Goal: Navigation & Orientation: Find specific page/section

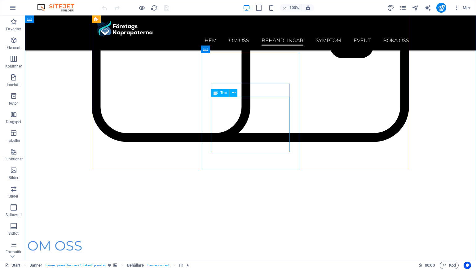
scroll to position [1036, 0]
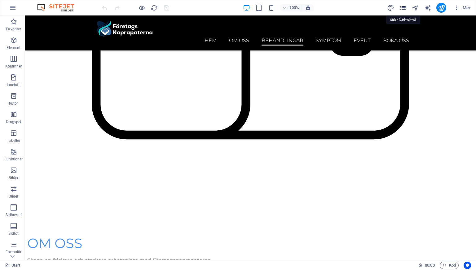
click at [403, 8] on icon "pages" at bounding box center [403, 7] width 7 height 7
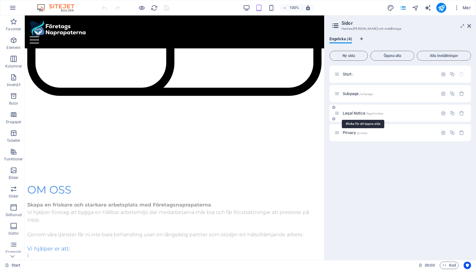
click at [353, 113] on span "Legal Notice /legal-notice" at bounding box center [363, 113] width 40 height 5
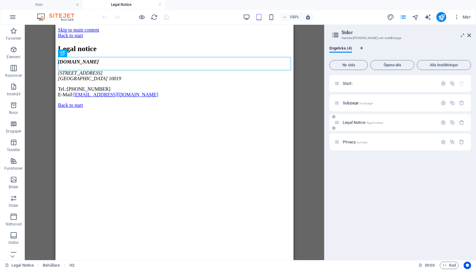
scroll to position [0, 0]
click at [157, 5] on h4 "Legal Notice" at bounding box center [123, 4] width 82 height 7
click at [160, 5] on link at bounding box center [160, 5] width 4 height 6
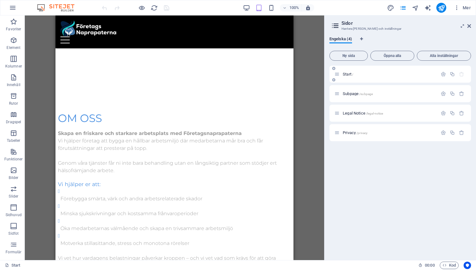
click at [351, 74] on span "Start /" at bounding box center [348, 74] width 11 height 5
click at [349, 131] on div "Privacy /privacy" at bounding box center [386, 132] width 103 height 7
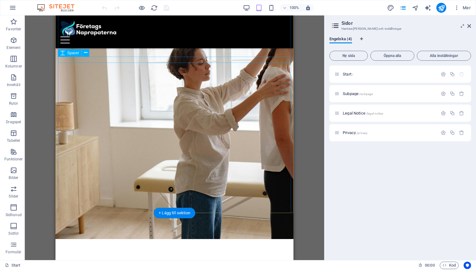
scroll to position [0, 0]
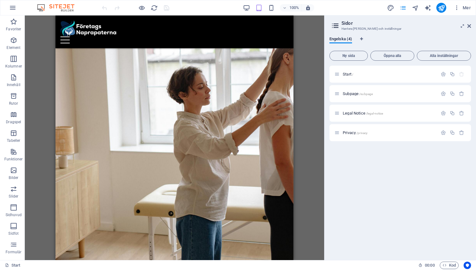
click at [402, 10] on icon "pages" at bounding box center [403, 7] width 7 height 7
click at [470, 26] on icon at bounding box center [470, 26] width 4 height 5
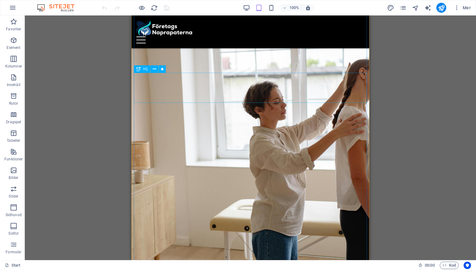
scroll to position [24, 0]
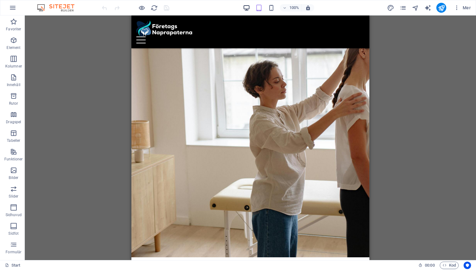
click at [246, 8] on icon "button" at bounding box center [246, 7] width 7 height 7
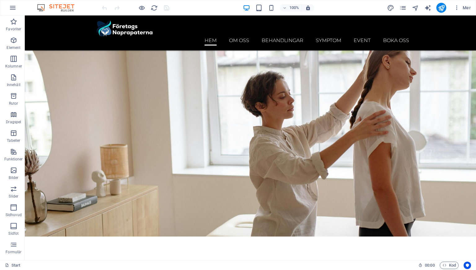
click at [399, 9] on div "Mer" at bounding box center [430, 8] width 87 height 10
click at [415, 8] on icon "navigator" at bounding box center [415, 7] width 7 height 7
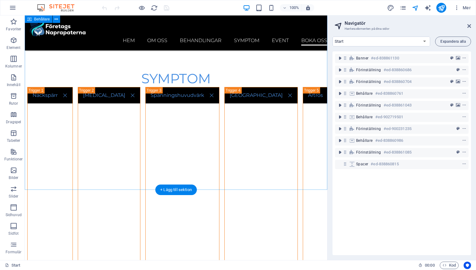
scroll to position [2998, 0]
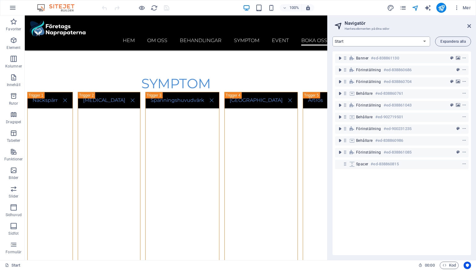
click at [426, 42] on select "Start Subpage Legal Notice Privacy" at bounding box center [382, 42] width 98 height 10
click at [333, 37] on select "Start Subpage Legal Notice Privacy" at bounding box center [382, 42] width 98 height 10
click at [466, 7] on span "Mer" at bounding box center [462, 8] width 17 height 6
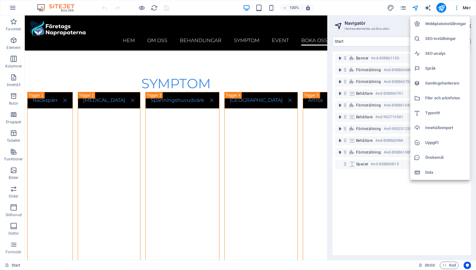
click at [466, 7] on div at bounding box center [238, 135] width 476 height 270
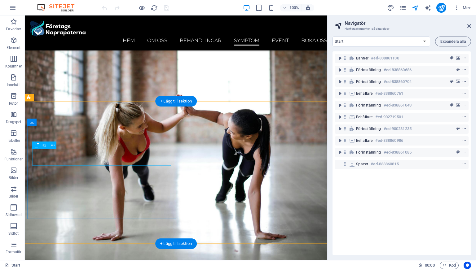
scroll to position [2730, 0]
